Goal: Task Accomplishment & Management: Use online tool/utility

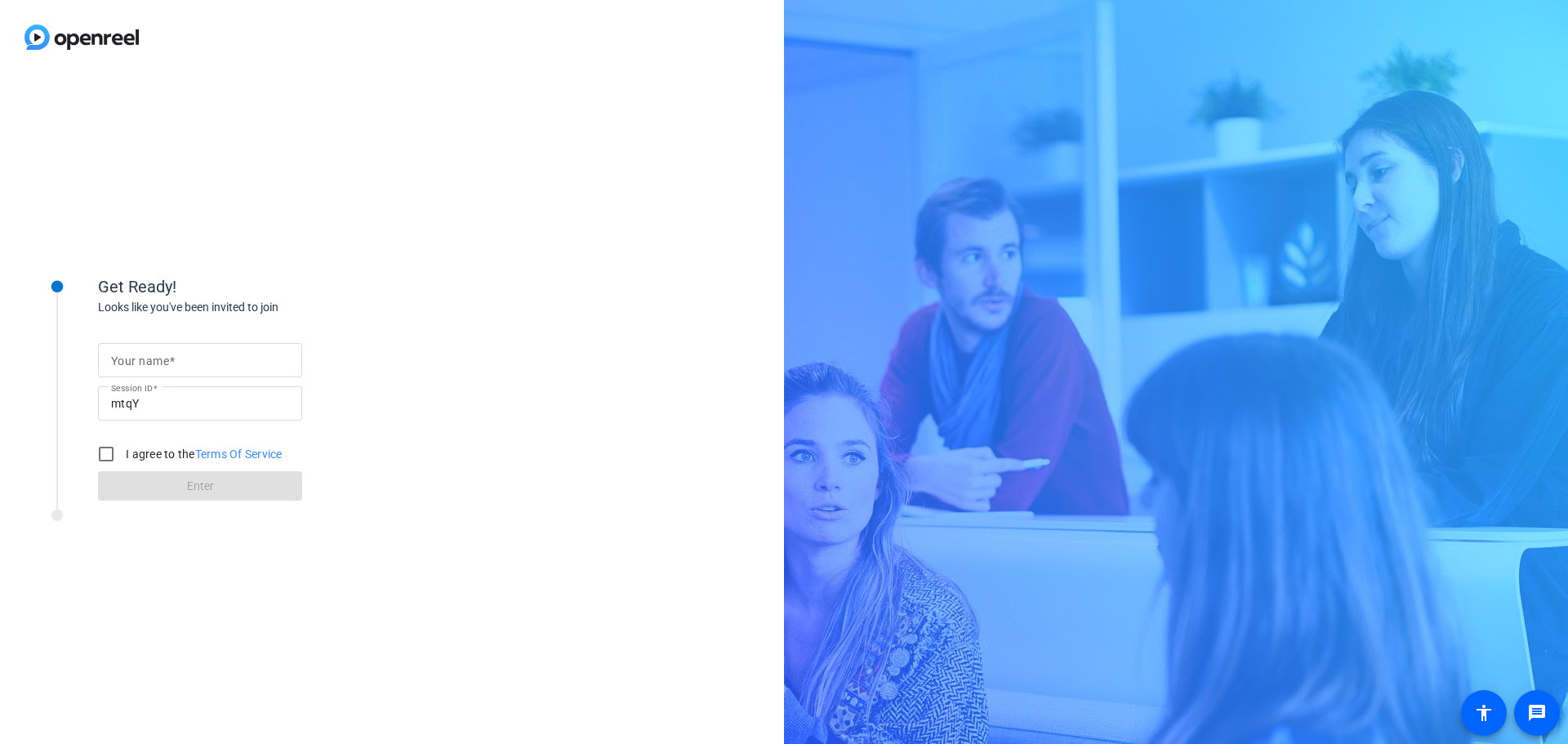
click at [192, 346] on div at bounding box center [200, 360] width 178 height 35
type input "[PERSON_NAME]"
click at [114, 450] on input "I agree to the Terms Of Service" at bounding box center [107, 454] width 33 height 33
checkbox input "true"
click at [180, 495] on span at bounding box center [201, 486] width 204 height 39
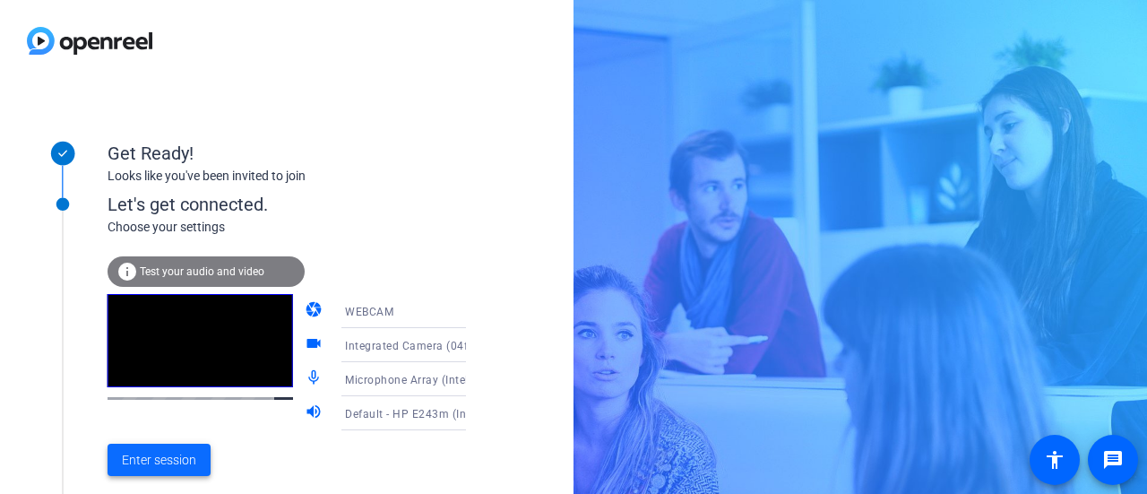
click at [168, 456] on span "Enter session" at bounding box center [159, 460] width 74 height 19
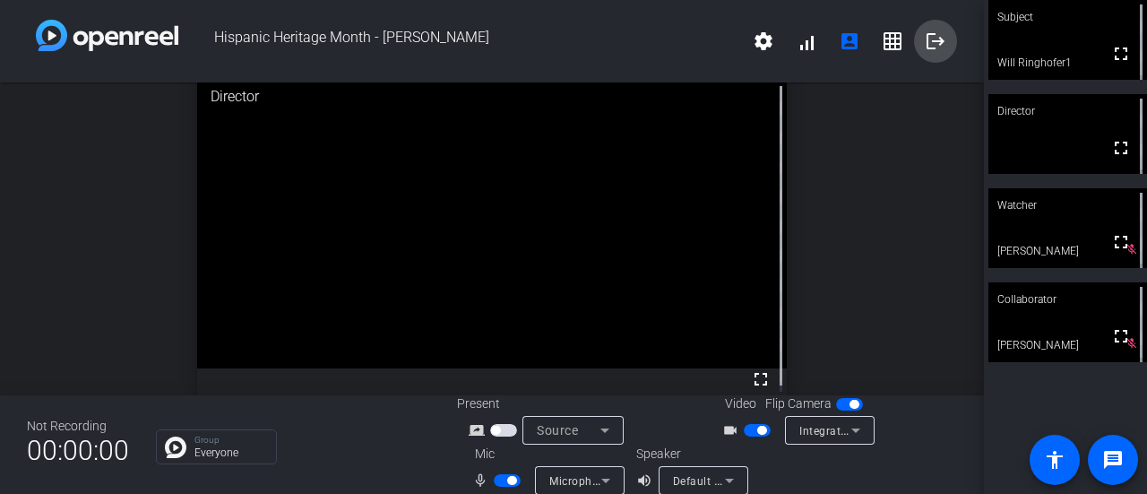
click at [927, 43] on mat-icon "logout" at bounding box center [936, 41] width 22 height 22
